Goal: Task Accomplishment & Management: Use online tool/utility

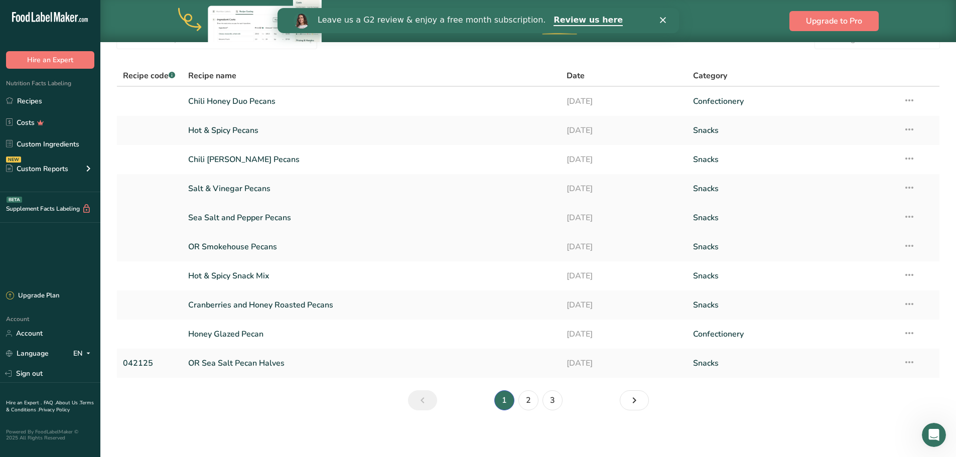
scroll to position [53, 0]
click at [526, 397] on link "2" at bounding box center [529, 399] width 20 height 20
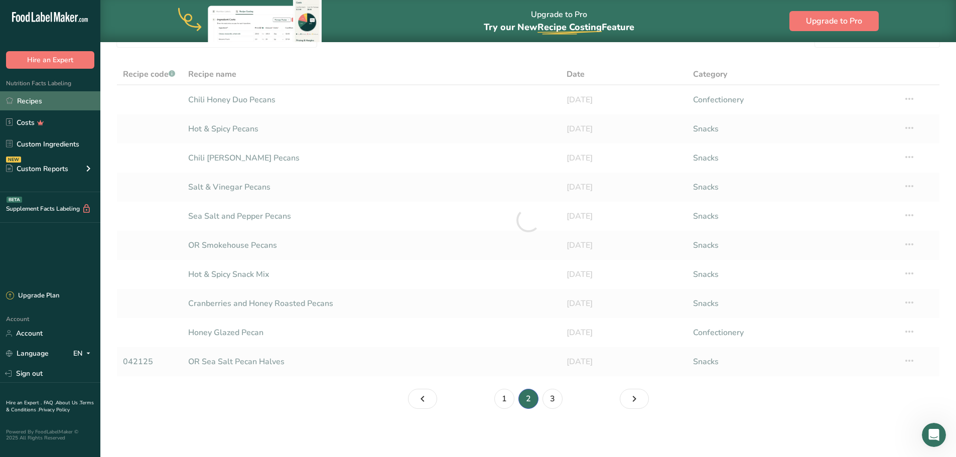
click at [26, 98] on link "Recipes" at bounding box center [50, 100] width 100 height 19
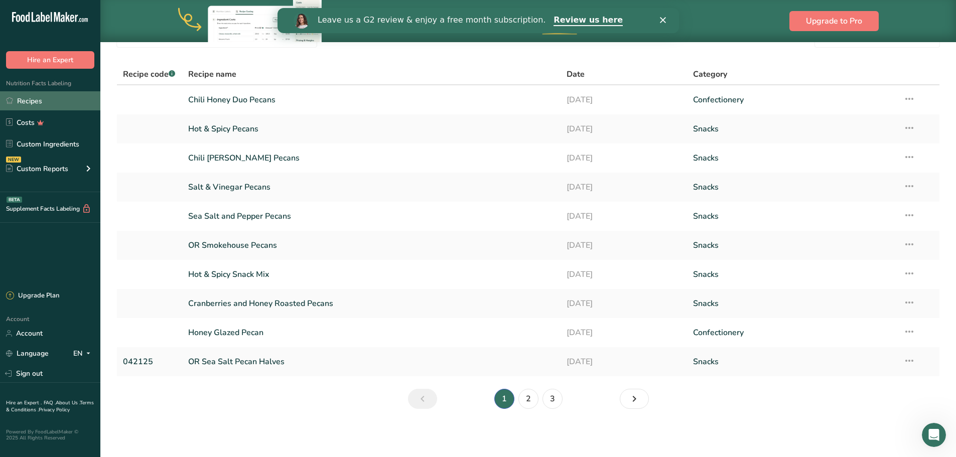
click at [30, 103] on link "Recipes" at bounding box center [50, 100] width 100 height 19
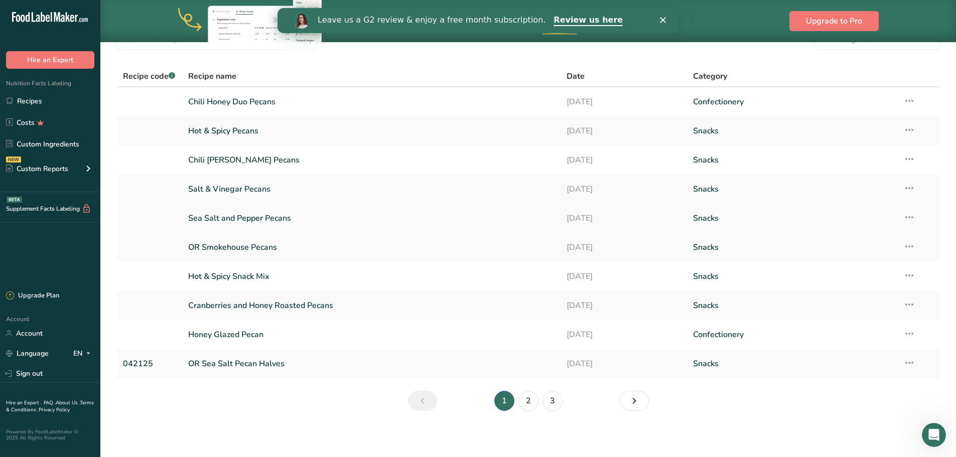
scroll to position [53, 0]
click at [526, 397] on link "2" at bounding box center [529, 399] width 20 height 20
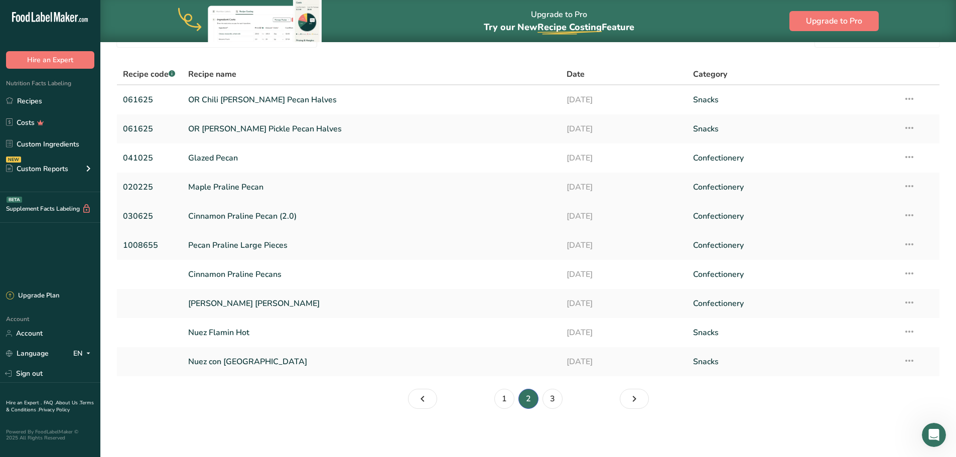
click at [270, 214] on link "Cinnamon Praline Pecan (2.0)" at bounding box center [371, 216] width 367 height 21
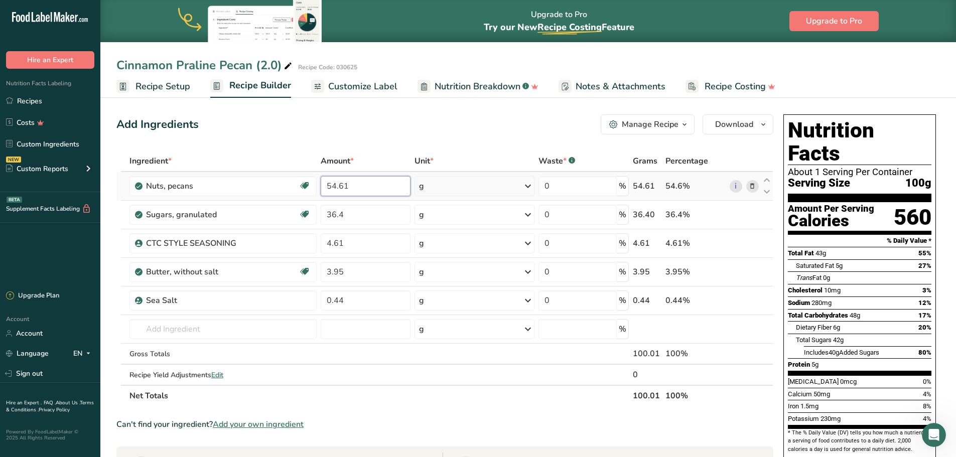
drag, startPoint x: 365, startPoint y: 186, endPoint x: 371, endPoint y: 189, distance: 6.5
click at [371, 189] on input "54.61" at bounding box center [366, 186] width 90 height 20
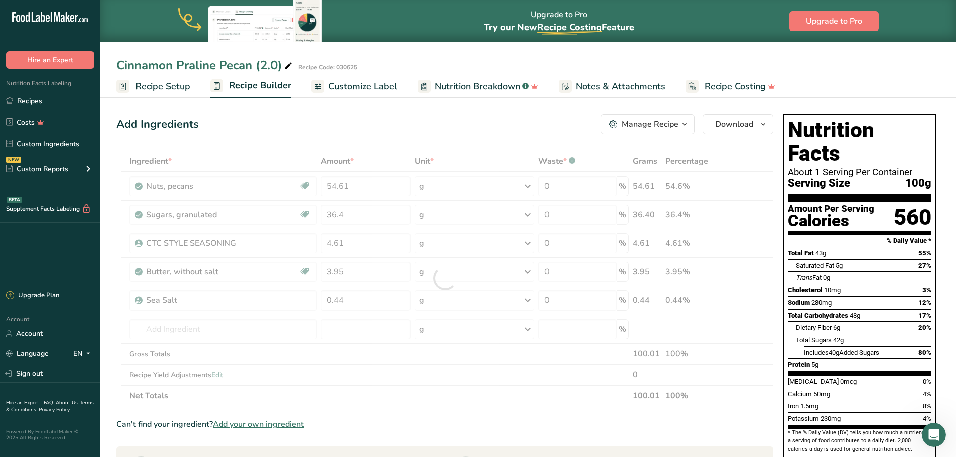
click at [391, 142] on div "Add Ingredients Manage Recipe Delete Recipe Duplicate Recipe Scale Recipe Save …" at bounding box center [447, 422] width 663 height 625
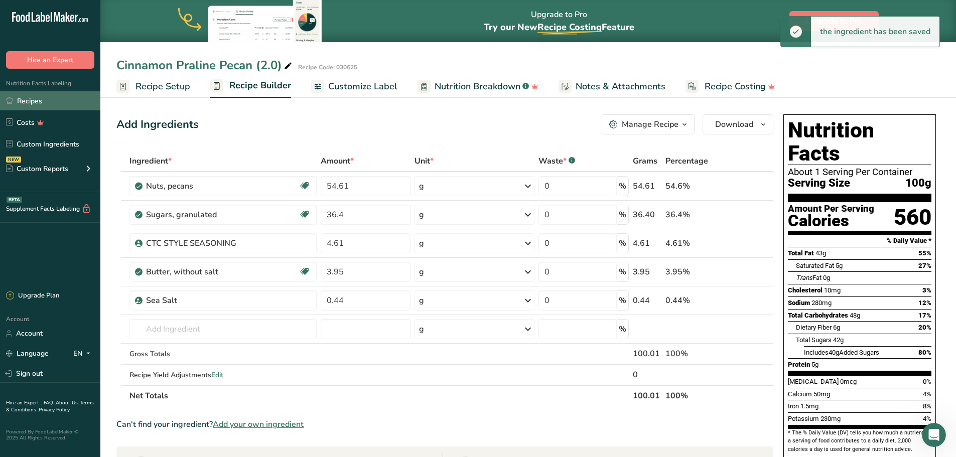
click at [22, 97] on link "Recipes" at bounding box center [50, 100] width 100 height 19
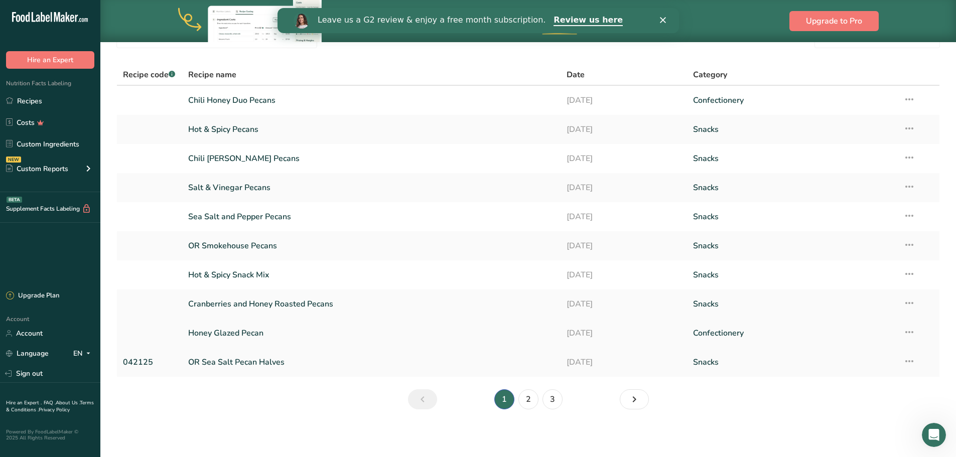
scroll to position [53, 0]
click at [532, 397] on link "2" at bounding box center [529, 399] width 20 height 20
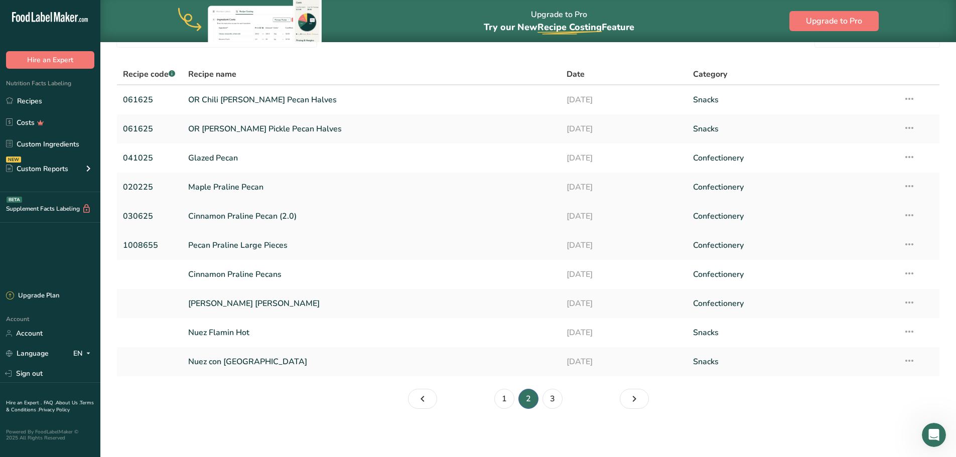
click at [763, 217] on icon at bounding box center [910, 215] width 12 height 18
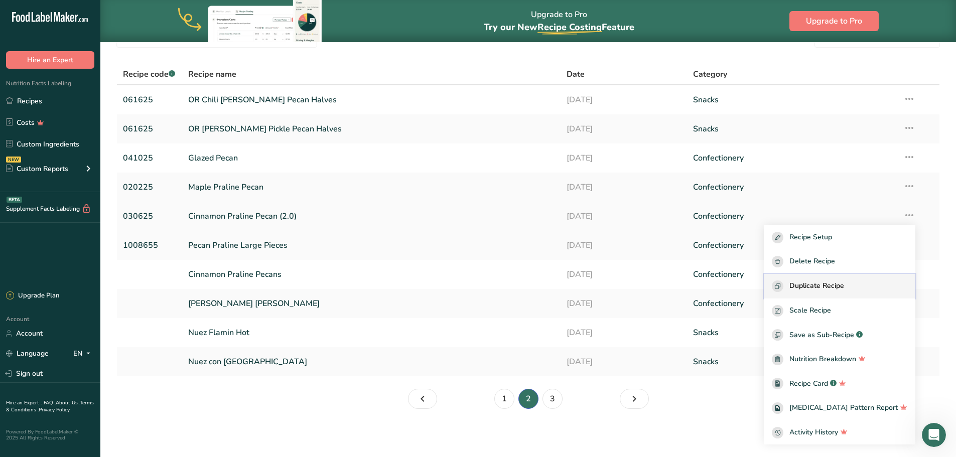
click at [763, 279] on button "Duplicate Recipe" at bounding box center [840, 286] width 152 height 25
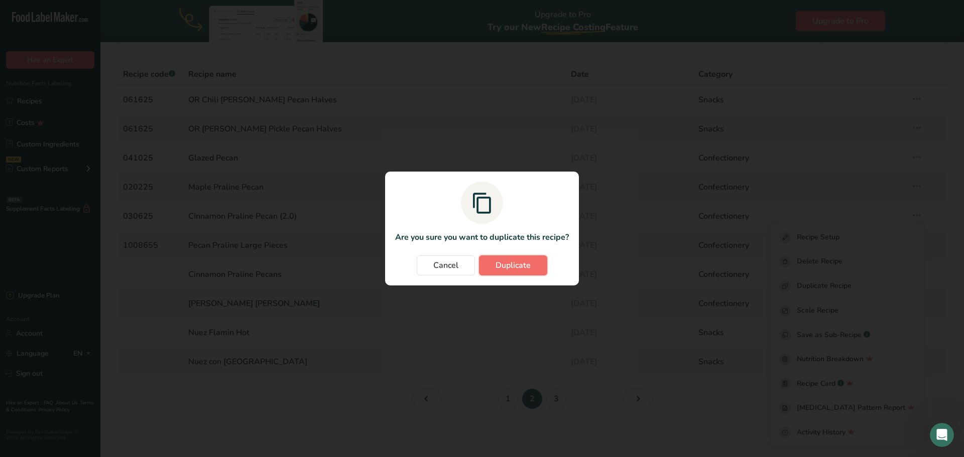
click at [504, 268] on span "Duplicate" at bounding box center [513, 266] width 35 height 12
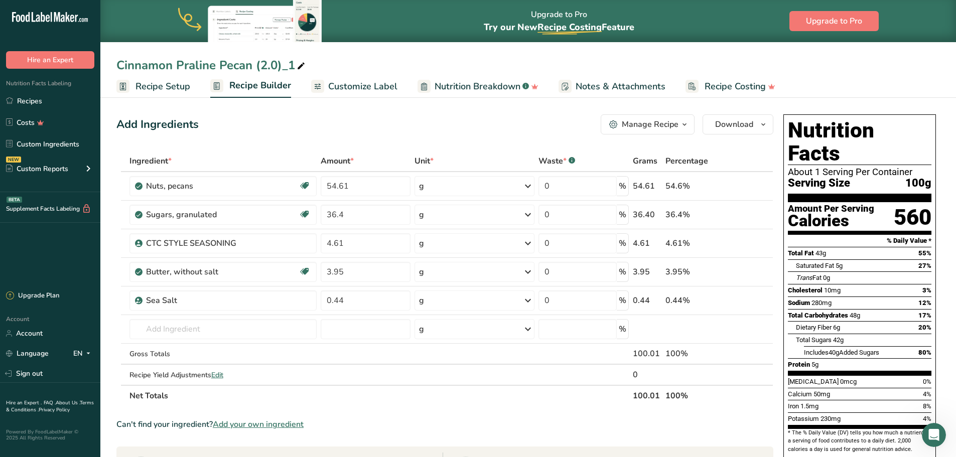
click at [288, 65] on div "Cinnamon Praline Pecan (2.0)_1" at bounding box center [211, 65] width 191 height 18
type input "Cinnamon Praline Pecan 3.0"
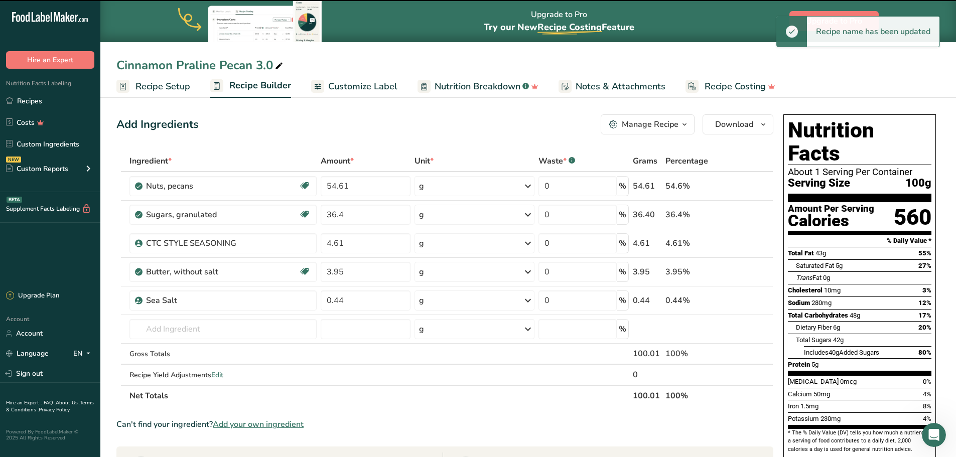
click at [353, 117] on div "Add Ingredients Manage Recipe Delete Recipe Duplicate Recipe Scale Recipe Save …" at bounding box center [444, 124] width 657 height 20
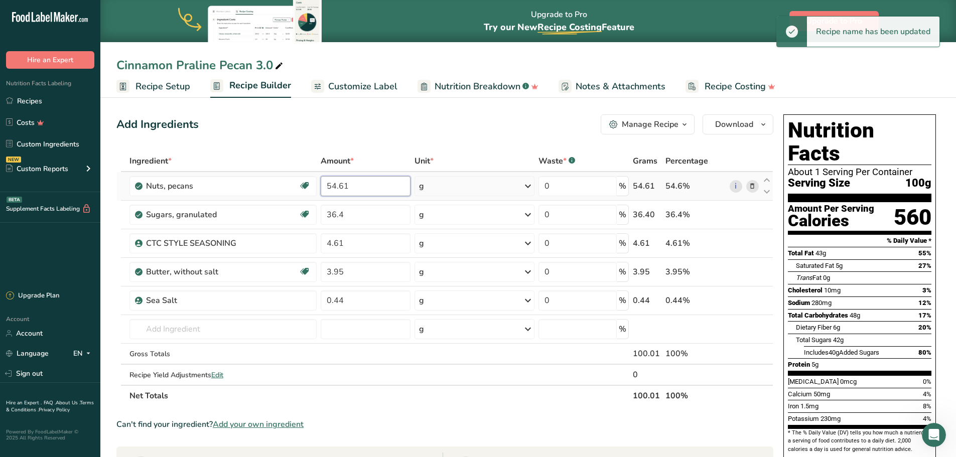
click at [362, 187] on input "54.61" at bounding box center [366, 186] width 90 height 20
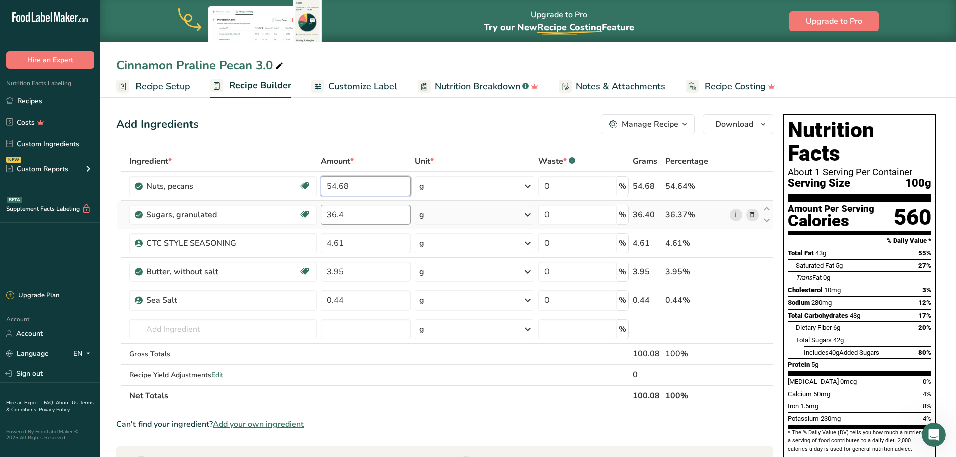
type input "54.68"
click at [361, 214] on div "Ingredient * Amount * Unit * Waste * .a-a{fill:#347362;}.b-a{fill:#fff;} Grams …" at bounding box center [444, 279] width 657 height 256
type input "36.45"
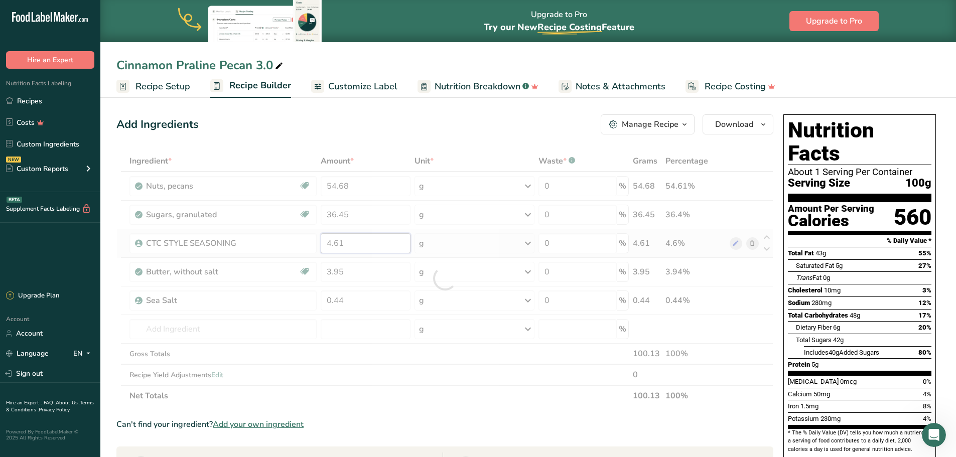
click at [337, 243] on div "Ingredient * Amount * Unit * Waste * .a-a{fill:#347362;}.b-a{fill:#fff;} Grams …" at bounding box center [444, 279] width 657 height 256
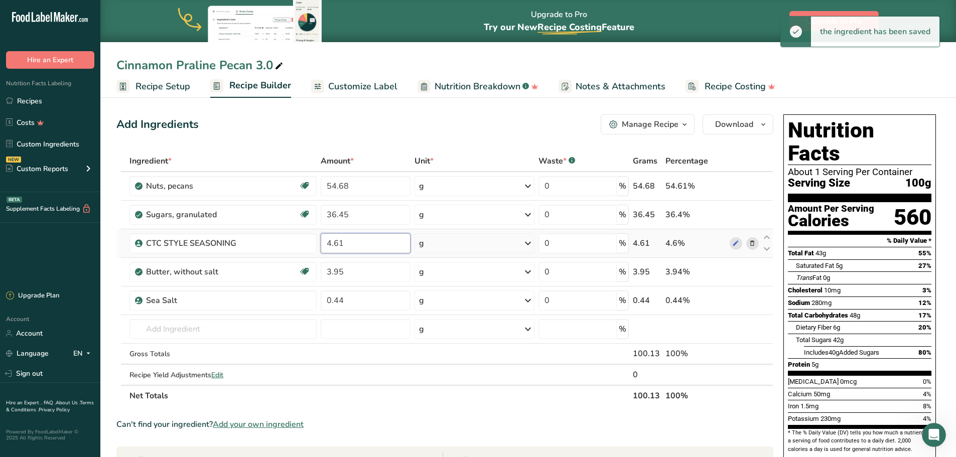
click at [343, 244] on input "4.61" at bounding box center [366, 243] width 90 height 20
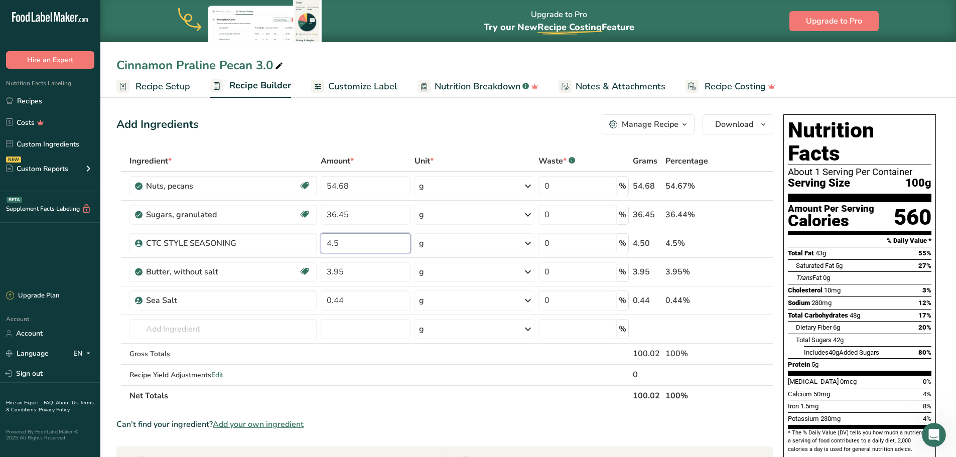
type input "4.5"
click at [552, 397] on div "Ingredient * Amount * Unit * Waste * .a-a{fill:#347362;}.b-a{fill:#fff;} Grams …" at bounding box center [444, 279] width 657 height 256
click at [363, 271] on input "3.95" at bounding box center [366, 272] width 90 height 20
type input "3"
type input "4"
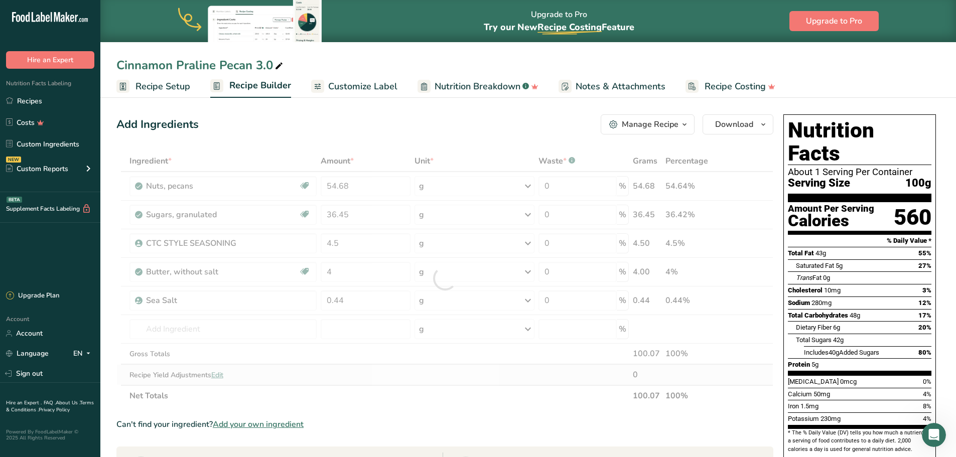
click at [397, 374] on div "Ingredient * Amount * Unit * Waste * .a-a{fill:#347362;}.b-a{fill:#fff;} Grams …" at bounding box center [444, 279] width 657 height 256
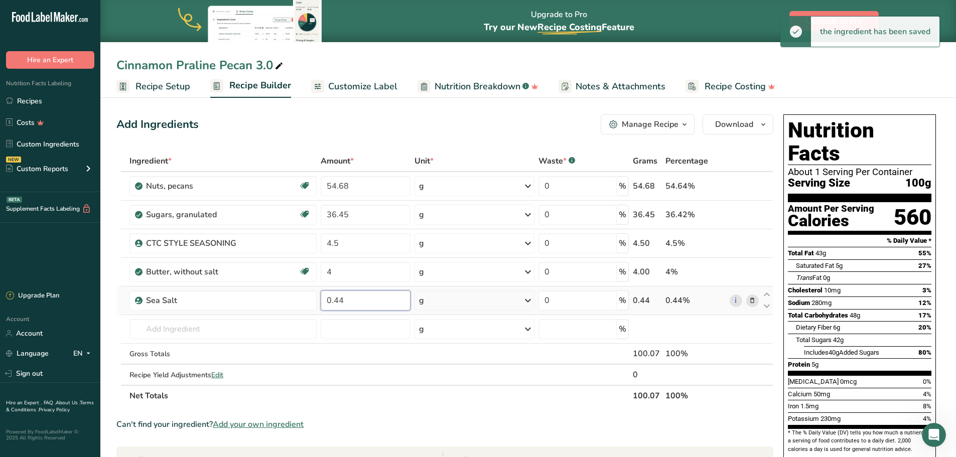
click at [375, 304] on input "0.44" at bounding box center [366, 301] width 90 height 20
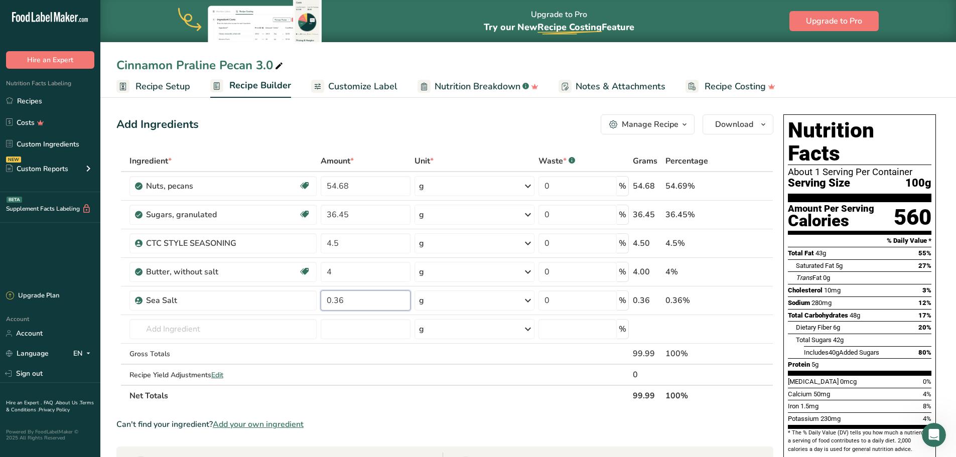
type input "0.36"
click at [448, 397] on div "Ingredient * Amount * Unit * Waste * .a-a{fill:#347362;}.b-a{fill:#fff;} Grams …" at bounding box center [444, 279] width 657 height 256
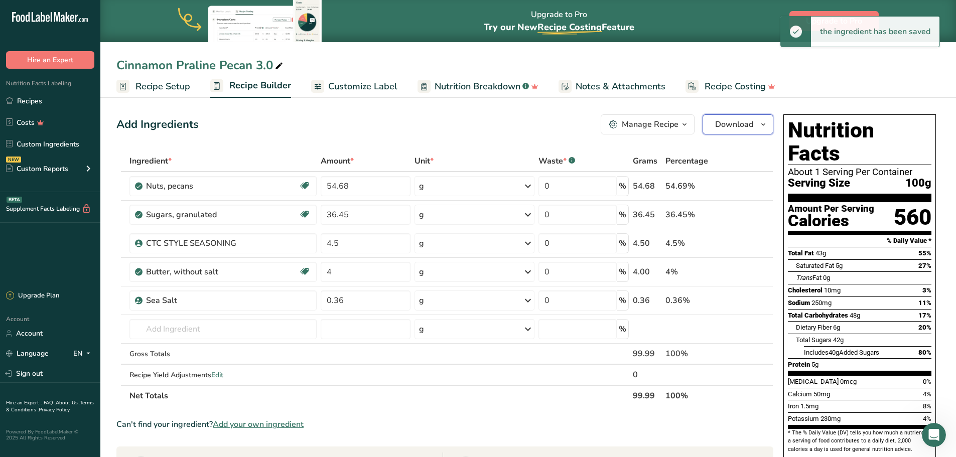
click at [763, 121] on icon "button" at bounding box center [764, 124] width 8 height 13
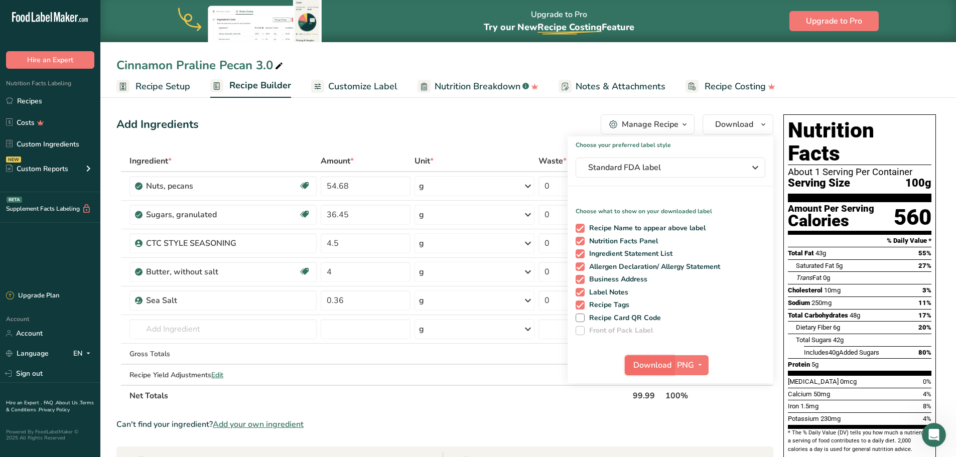
click at [659, 361] on span "Download" at bounding box center [653, 365] width 38 height 12
click at [437, 397] on section "Ingredient * Amount * Unit * Waste * .a-a{fill:#347362;}.b-a{fill:#fff;} Grams …" at bounding box center [444, 435] width 657 height 568
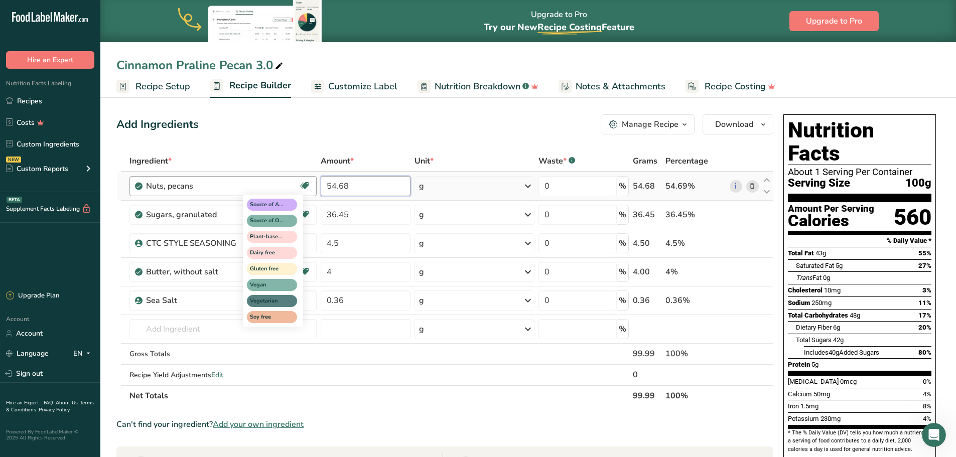
drag, startPoint x: 354, startPoint y: 190, endPoint x: 302, endPoint y: 190, distance: 52.2
click at [302, 190] on tr "Nuts, pecans Source of Antioxidants Source of Omega 3 Plant-based Protein Dairy…" at bounding box center [445, 186] width 656 height 29
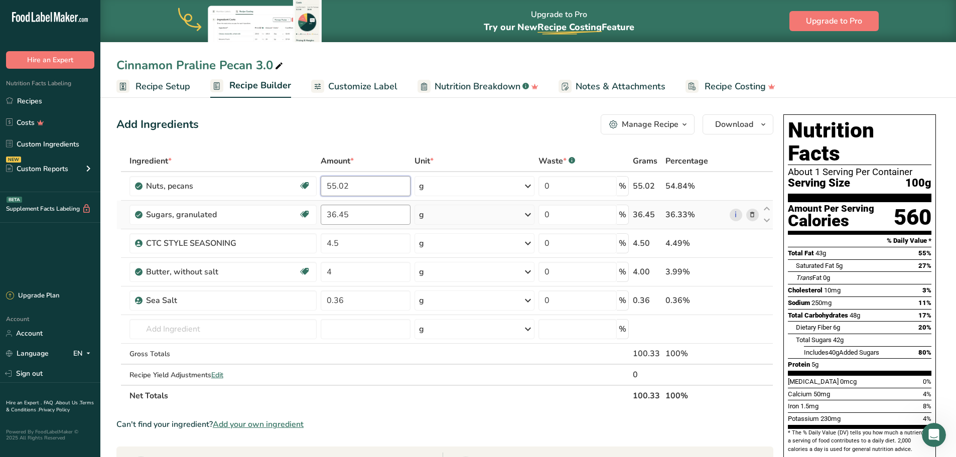
type input "55.02"
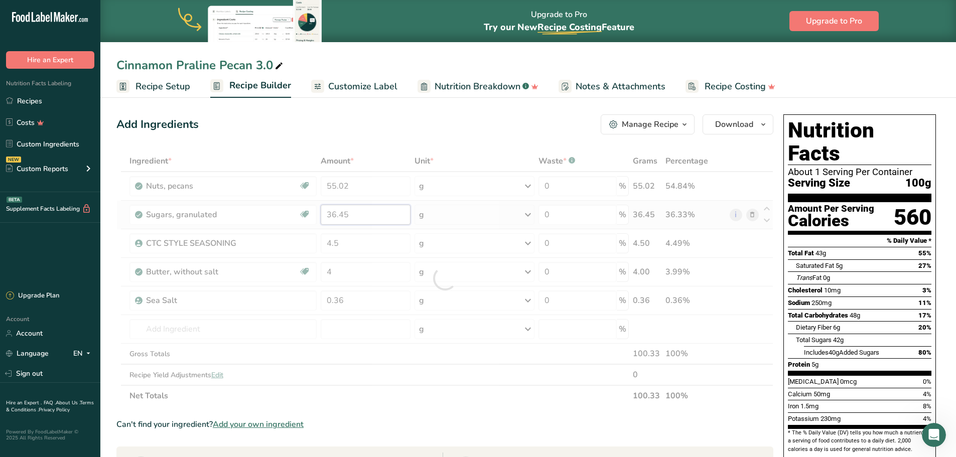
click at [360, 215] on div "Ingredient * Amount * Unit * Waste * .a-a{fill:#347362;}.b-a{fill:#fff;} Grams …" at bounding box center [444, 279] width 657 height 256
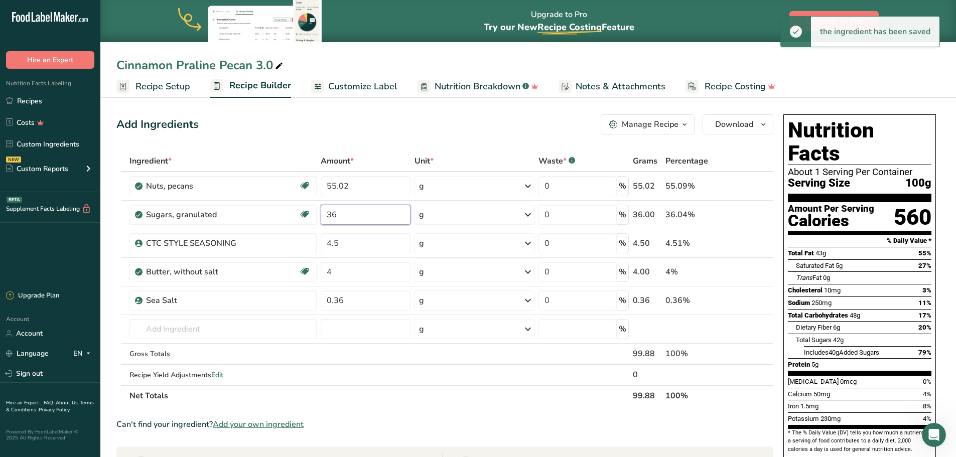
type input "3"
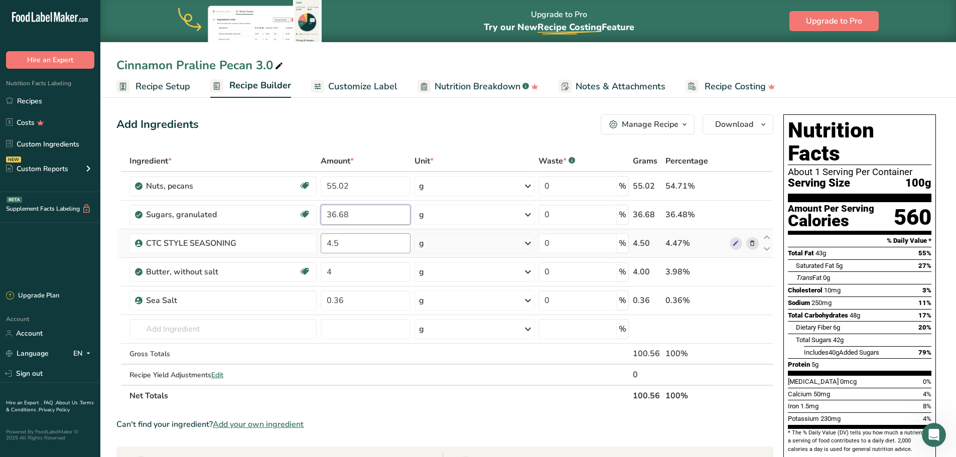
type input "36.68"
click at [355, 243] on div "Ingredient * Amount * Unit * Waste * .a-a{fill:#347362;}.b-a{fill:#fff;} Grams …" at bounding box center [444, 279] width 657 height 256
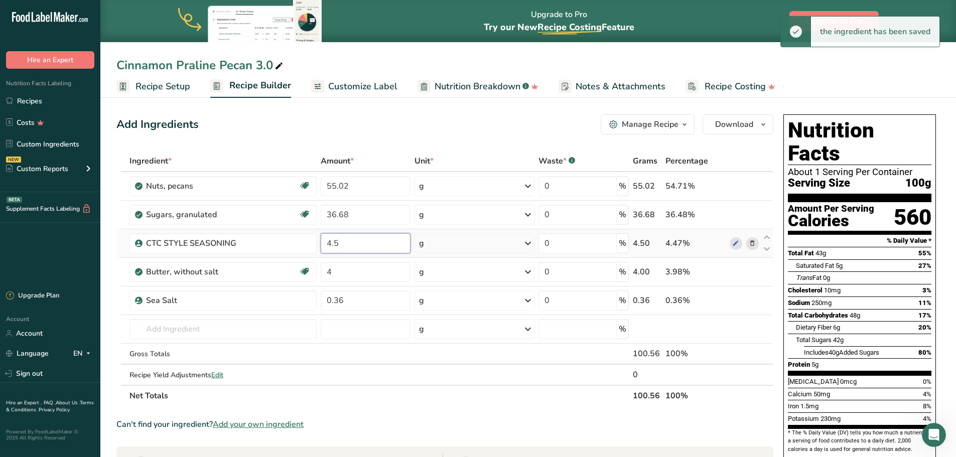
type input "4"
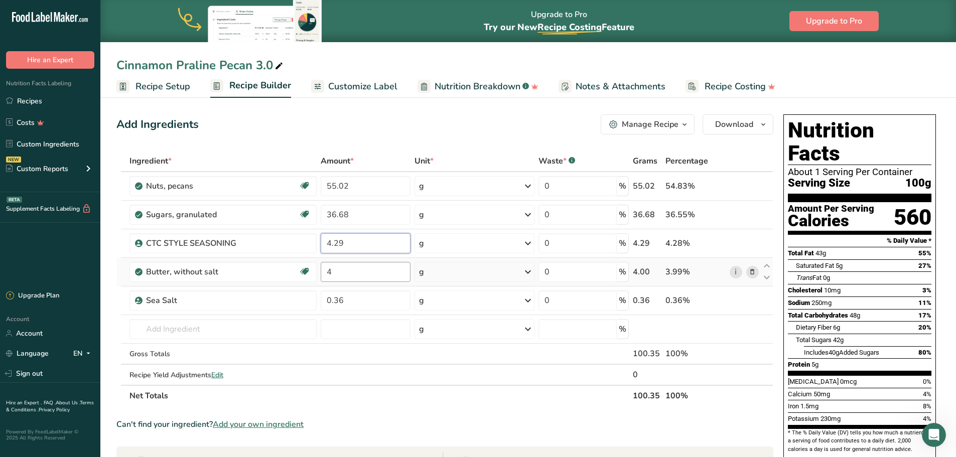
type input "4.29"
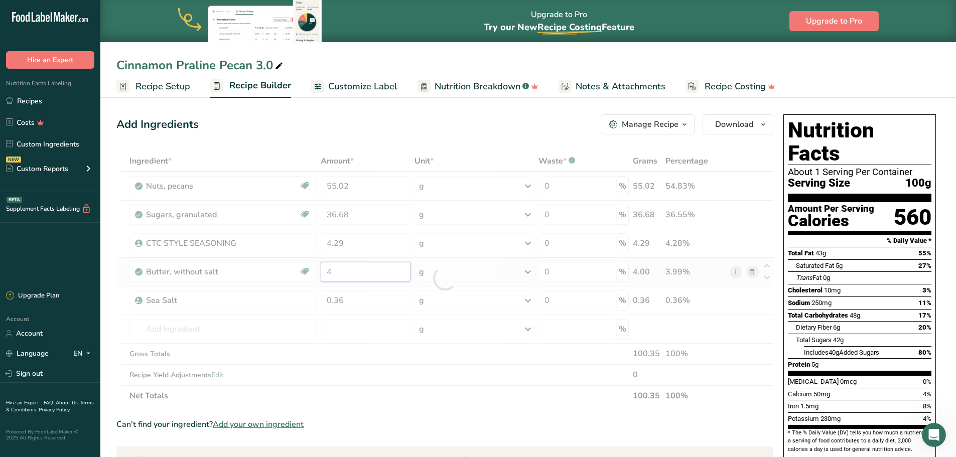
click at [350, 273] on div "Ingredient * Amount * Unit * Waste * .a-a{fill:#347362;}.b-a{fill:#fff;} Grams …" at bounding box center [444, 279] width 657 height 256
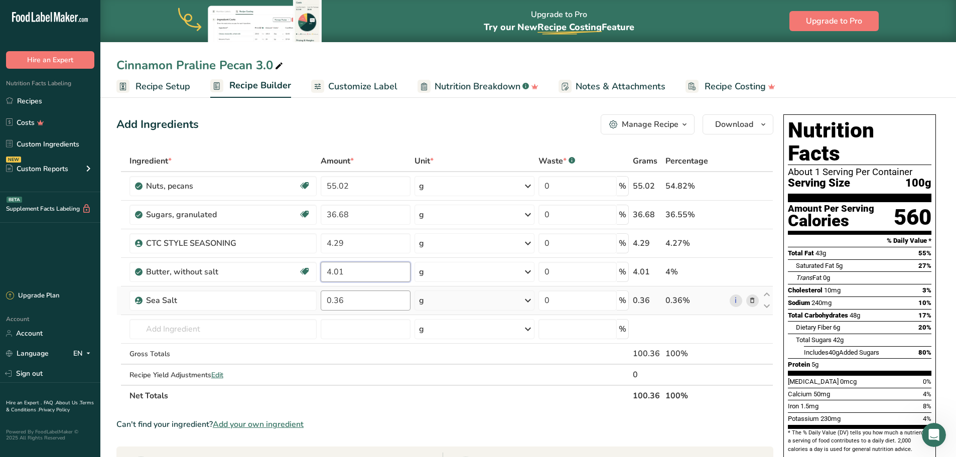
type input "4.01"
click at [363, 298] on div "Ingredient * Amount * Unit * Waste * .a-a{fill:#347362;}.b-a{fill:#fff;} Grams …" at bounding box center [444, 279] width 657 height 256
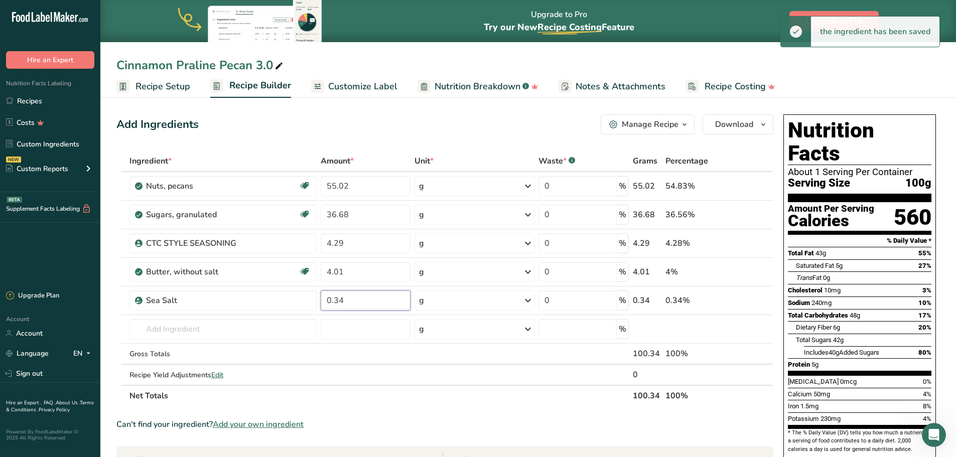
type input "0.34"
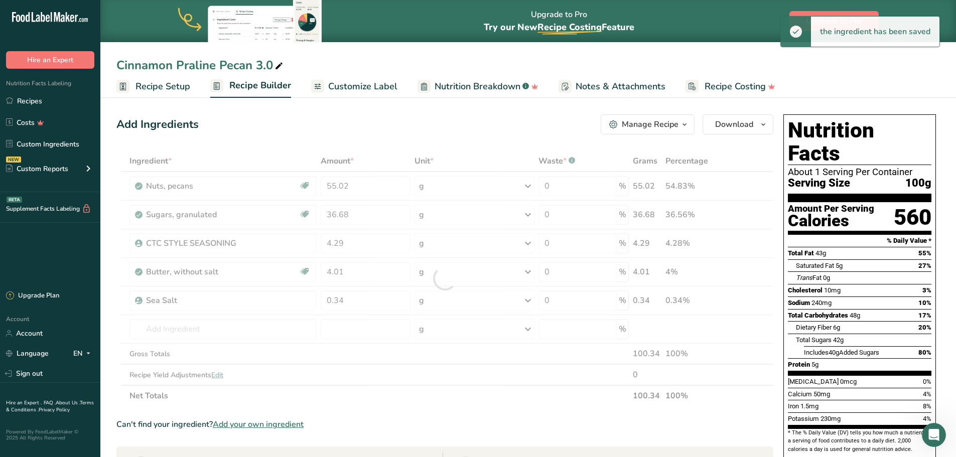
click at [414, 397] on div "Ingredient * Amount * Unit * Waste * .a-a{fill:#347362;}.b-a{fill:#fff;} Grams …" at bounding box center [444, 279] width 657 height 256
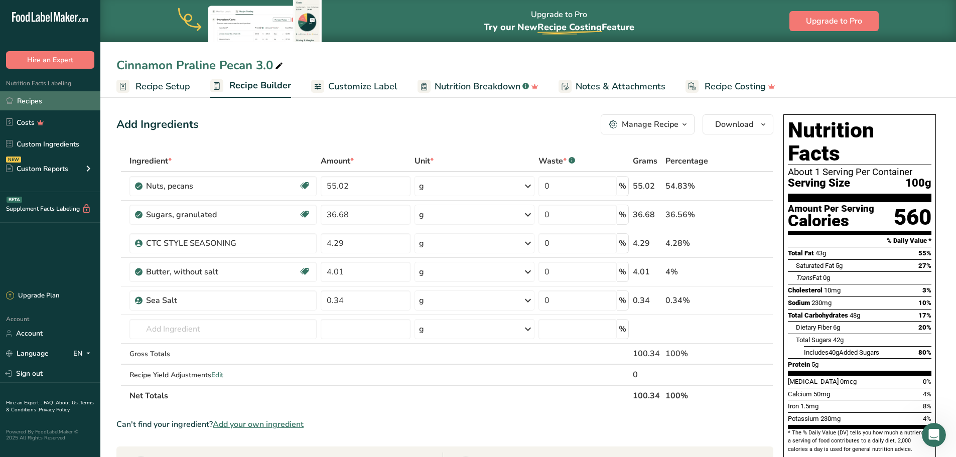
click at [49, 100] on link "Recipes" at bounding box center [50, 100] width 100 height 19
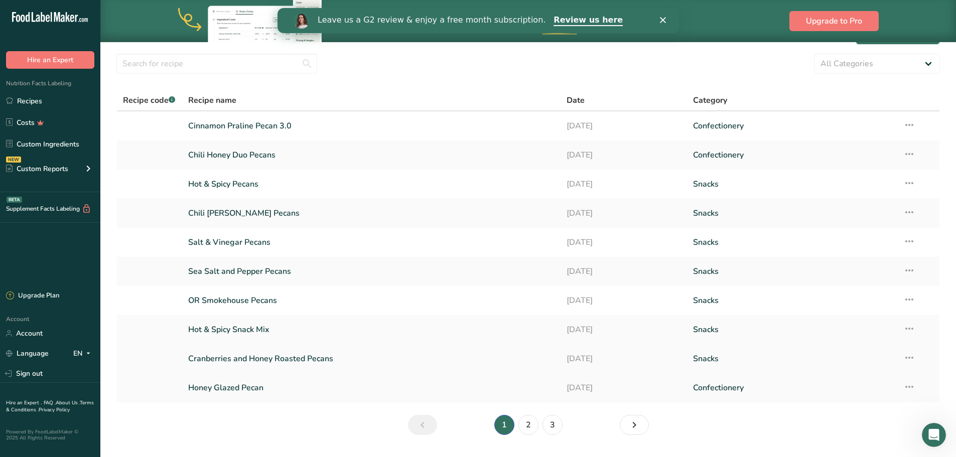
scroll to position [53, 0]
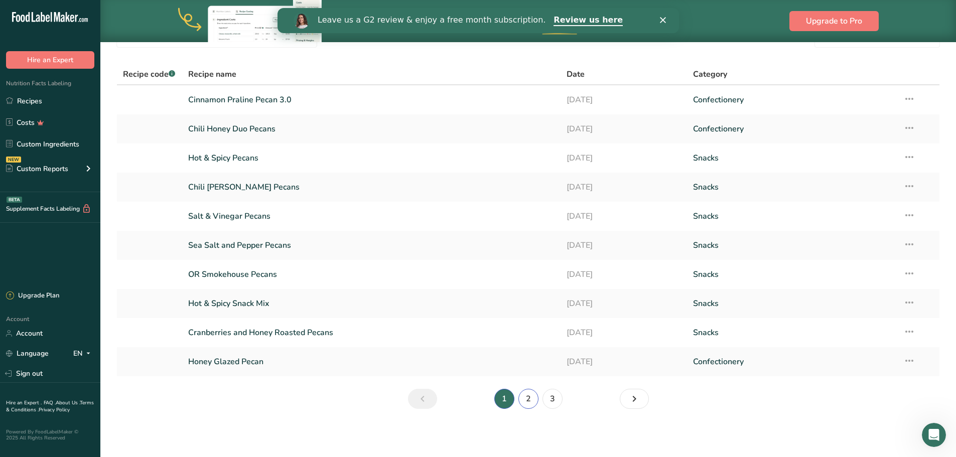
click at [533, 397] on link "2" at bounding box center [529, 399] width 20 height 20
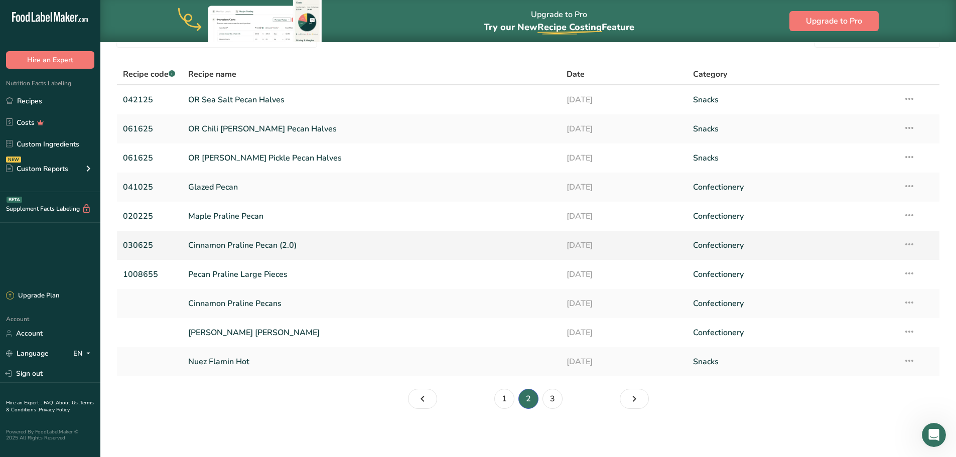
click at [252, 248] on link "Cinnamon Praline Pecan (2.0)" at bounding box center [371, 245] width 367 height 21
